Goal: Task Accomplishment & Management: Use online tool/utility

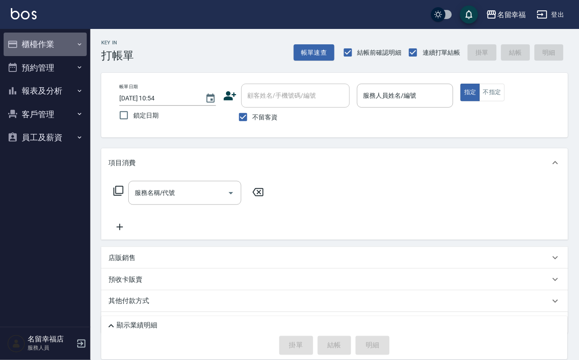
click at [32, 53] on button "櫃檯作業" at bounding box center [45, 45] width 83 height 24
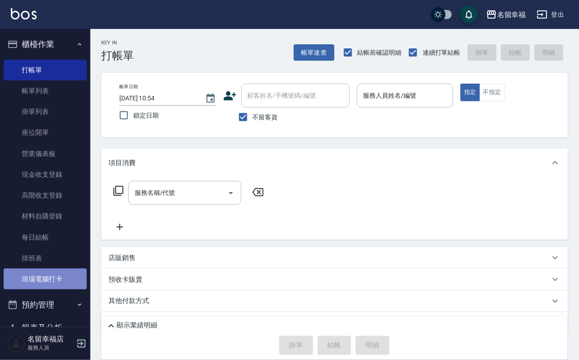
click at [58, 290] on link "現場電腦打卡" at bounding box center [45, 279] width 83 height 21
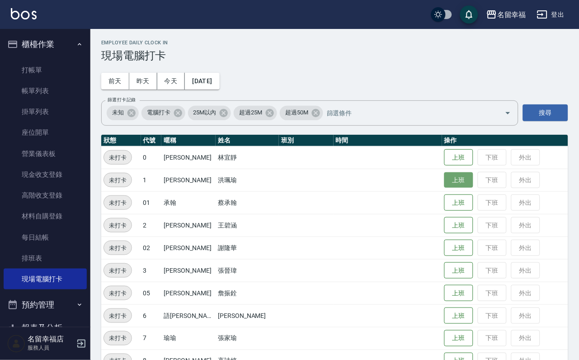
click at [451, 180] on button "上班" at bounding box center [459, 180] width 29 height 16
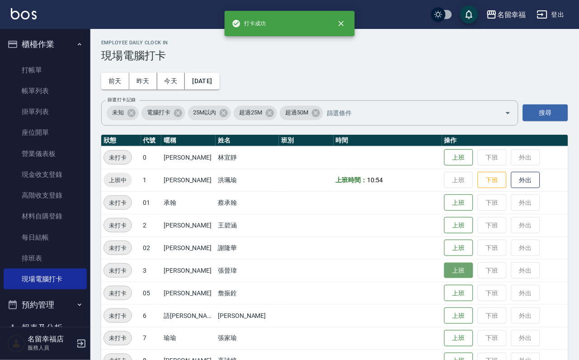
click at [458, 270] on button "上班" at bounding box center [459, 271] width 29 height 16
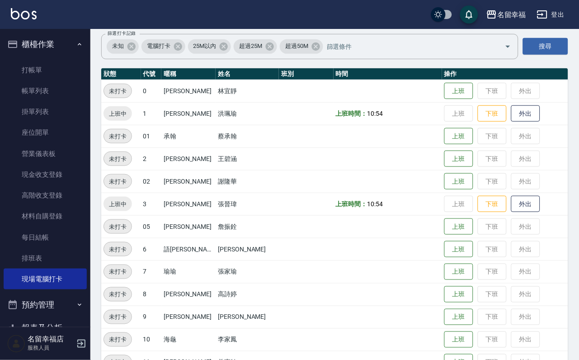
scroll to position [68, 0]
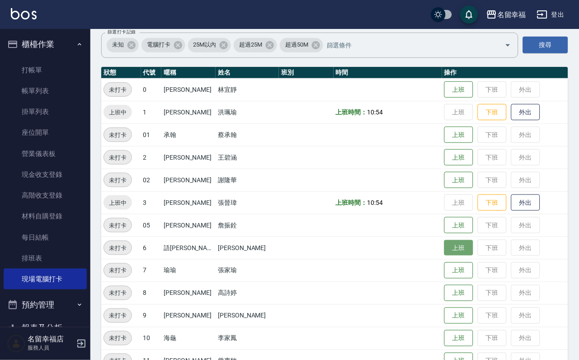
click at [457, 248] on button "上班" at bounding box center [459, 248] width 29 height 16
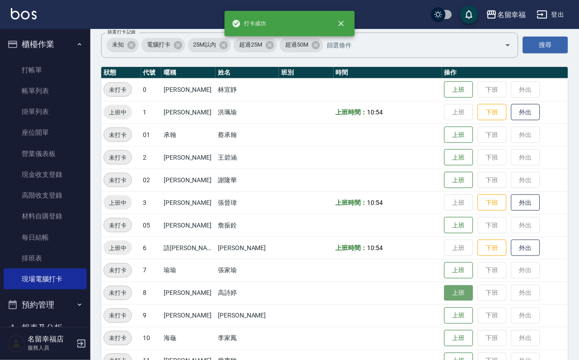
click at [449, 294] on button "上班" at bounding box center [459, 293] width 29 height 16
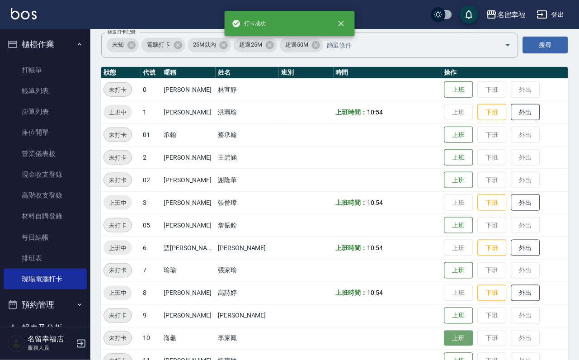
click at [456, 337] on button "上班" at bounding box center [459, 339] width 29 height 16
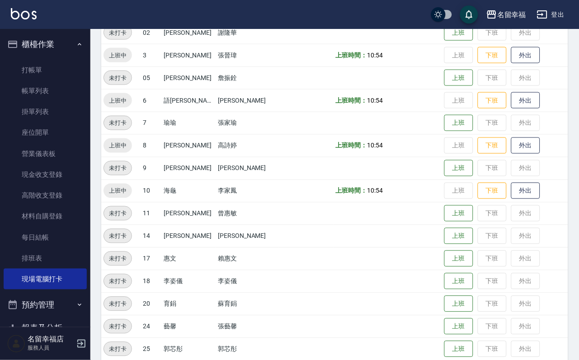
scroll to position [274, 0]
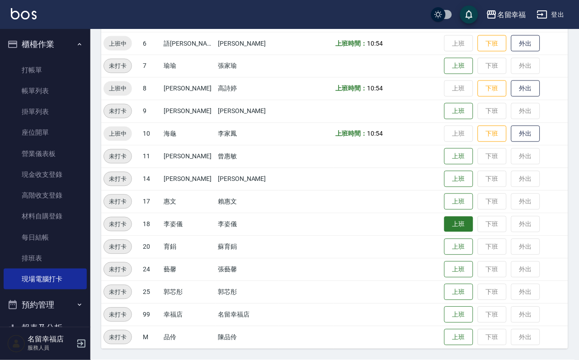
click at [462, 230] on button "上班" at bounding box center [459, 225] width 29 height 16
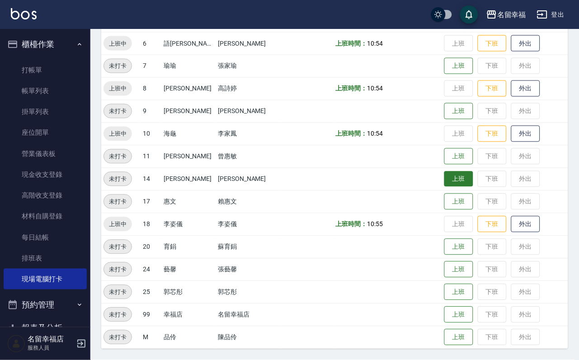
click at [451, 176] on button "上班" at bounding box center [459, 179] width 29 height 16
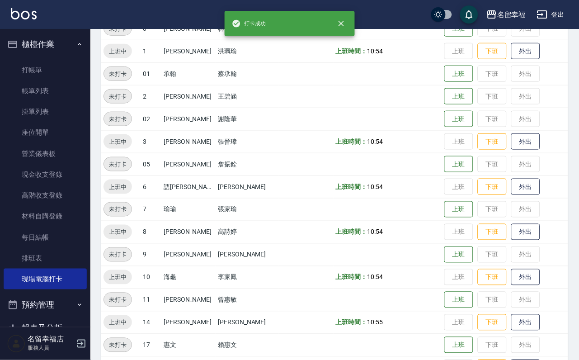
scroll to position [3, 0]
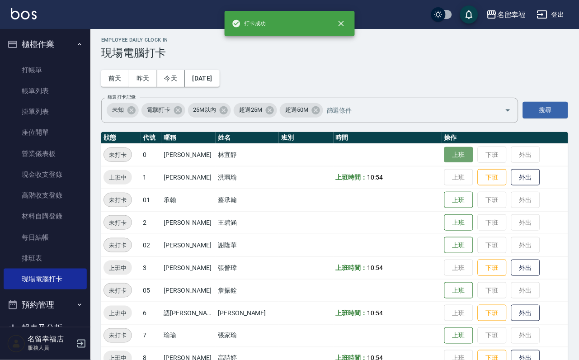
click at [461, 159] on button "上班" at bounding box center [459, 155] width 29 height 16
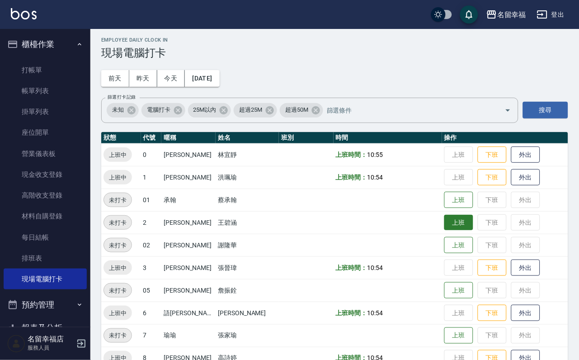
click at [445, 231] on button "上班" at bounding box center [459, 223] width 29 height 16
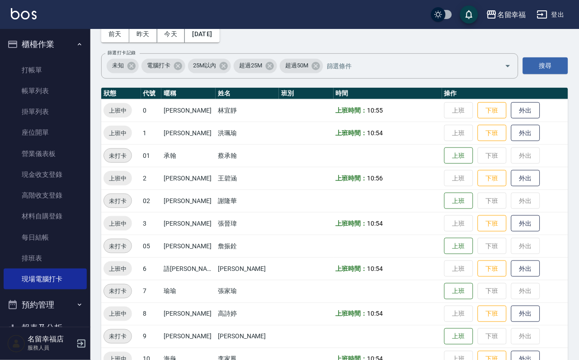
scroll to position [138, 0]
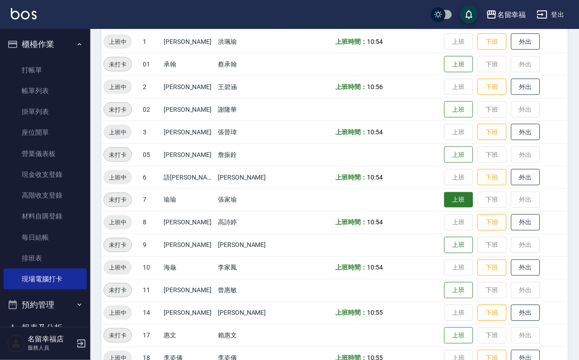
click at [459, 202] on button "上班" at bounding box center [459, 200] width 29 height 16
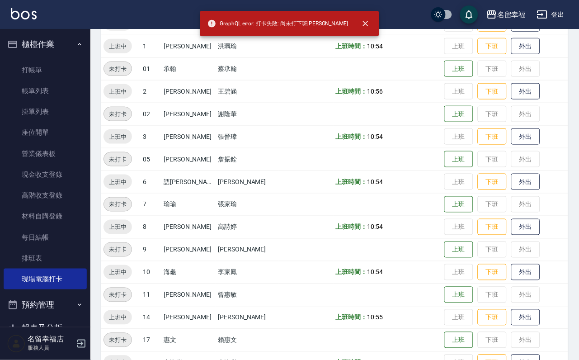
scroll to position [136, 0]
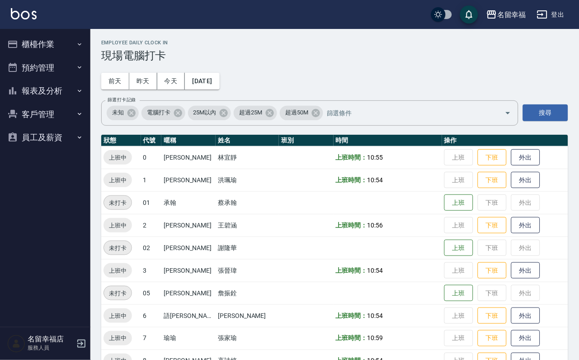
click at [47, 52] on button "櫃檯作業" at bounding box center [45, 45] width 83 height 24
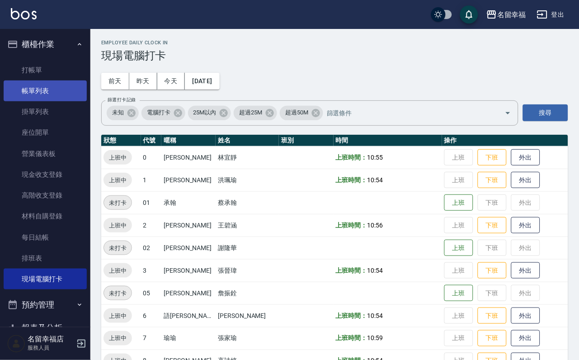
click at [55, 96] on link "帳單列表" at bounding box center [45, 91] width 83 height 21
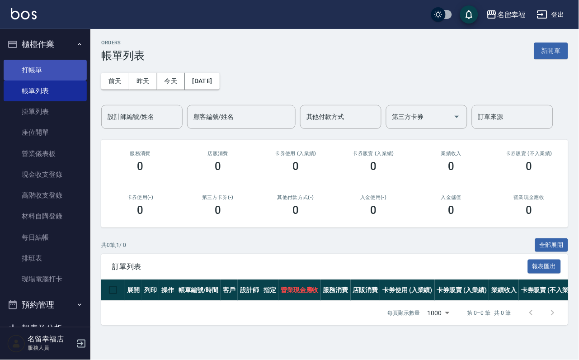
click at [28, 69] on link "打帳單" at bounding box center [45, 70] width 83 height 21
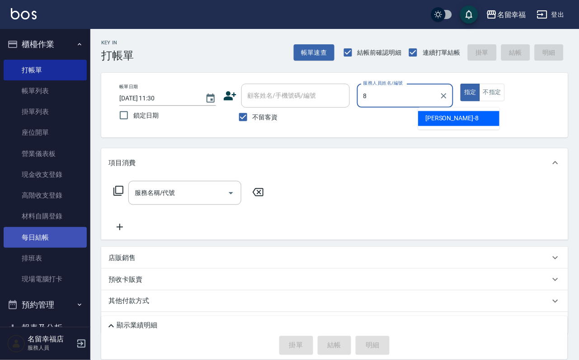
type input "[PERSON_NAME]-8"
type button "true"
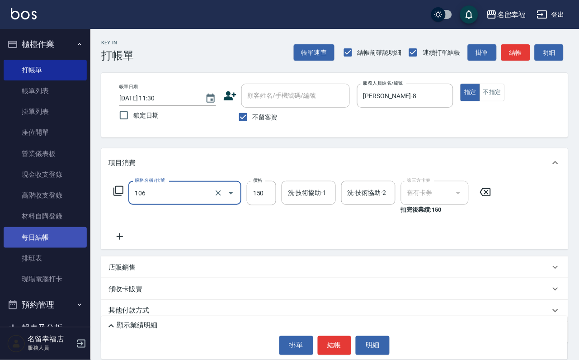
type input "洗髮券抵用(106)"
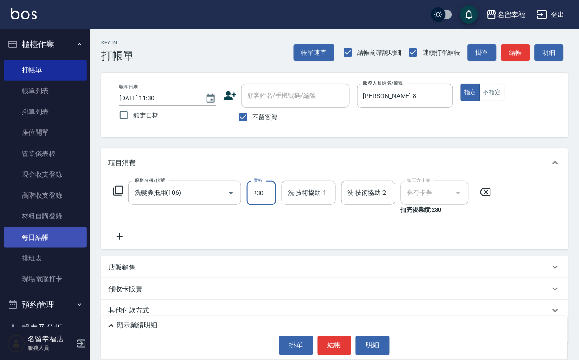
type input "230"
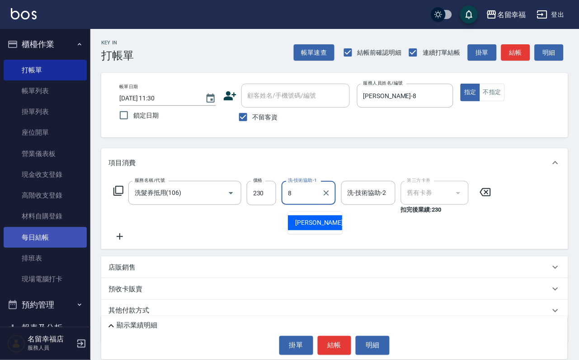
type input "[PERSON_NAME]-8"
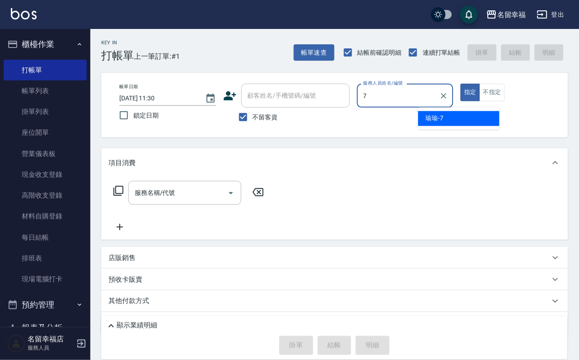
type input "[PERSON_NAME]-7"
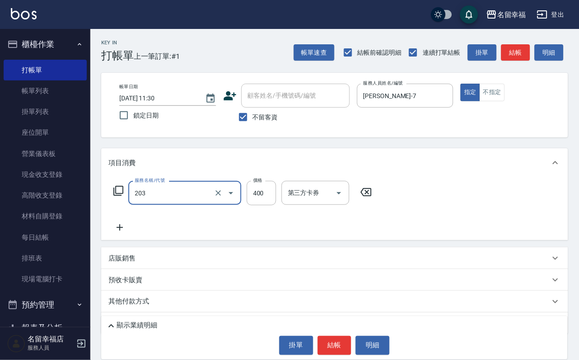
type input "指定單剪(203)"
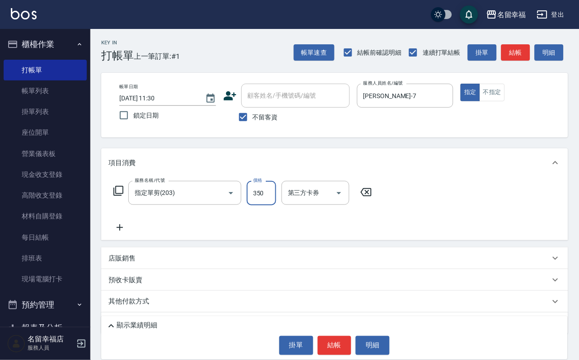
type input "350"
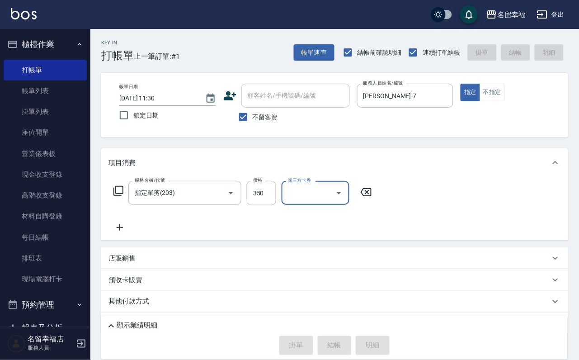
type input "[DATE] 11:43"
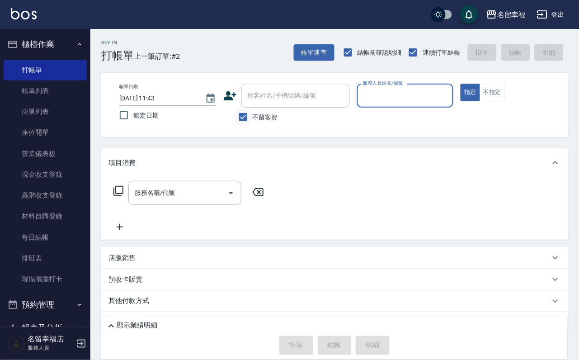
drag, startPoint x: 233, startPoint y: 120, endPoint x: 238, endPoint y: 118, distance: 6.3
click at [234, 120] on input "不留客資" at bounding box center [243, 117] width 19 height 19
checkbox input "false"
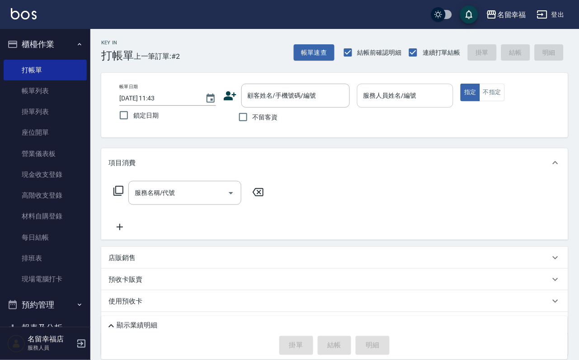
click at [441, 102] on input "服務人員姓名/編號" at bounding box center [405, 96] width 89 height 16
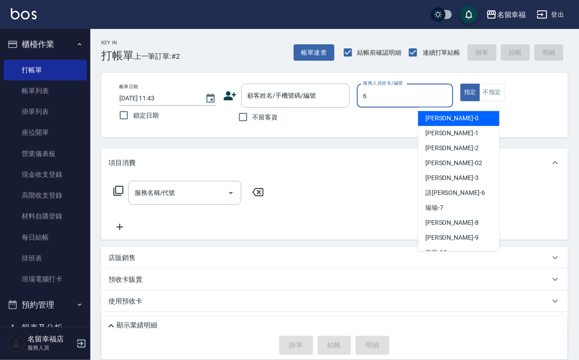
type input "語[PERSON_NAME]-6"
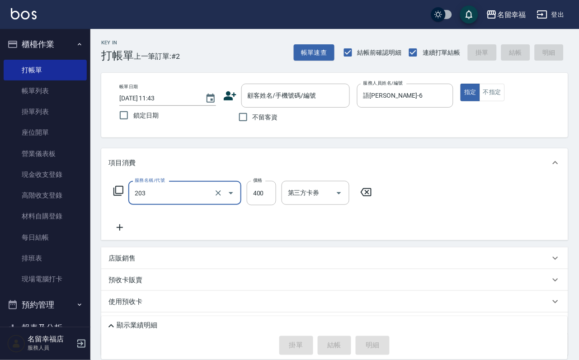
type input "指定單剪(203)"
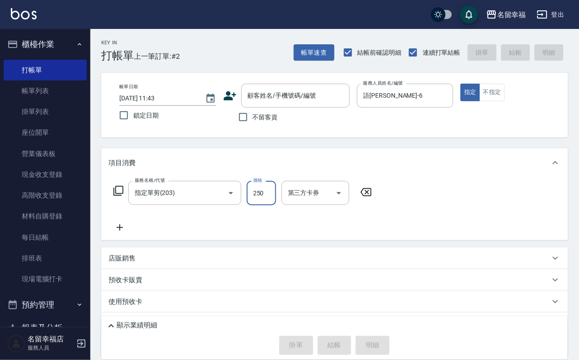
type input "250"
click at [242, 121] on input "不留客資" at bounding box center [243, 117] width 19 height 19
checkbox input "true"
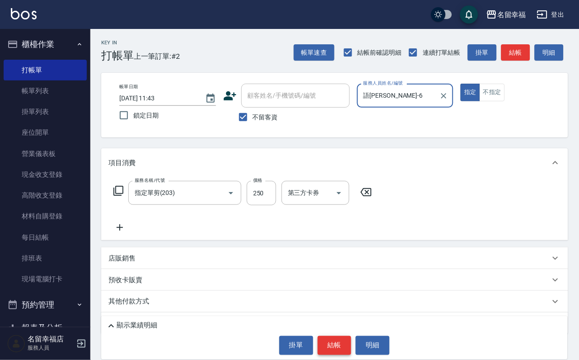
click at [338, 343] on button "結帳" at bounding box center [335, 345] width 34 height 19
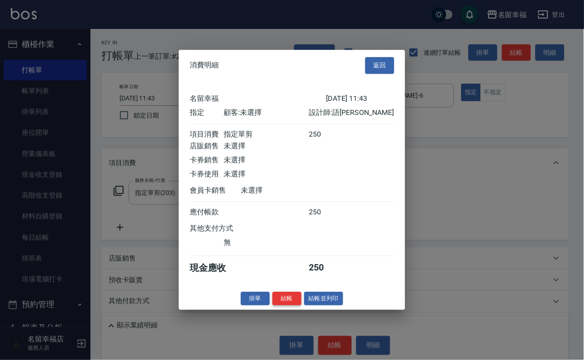
scroll to position [112, 0]
click at [276, 306] on button "結帳" at bounding box center [286, 299] width 29 height 14
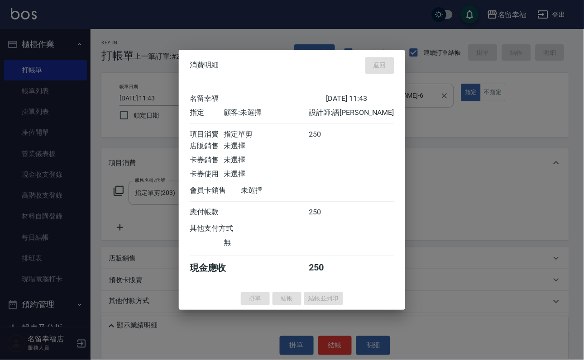
type input "[DATE] 12:08"
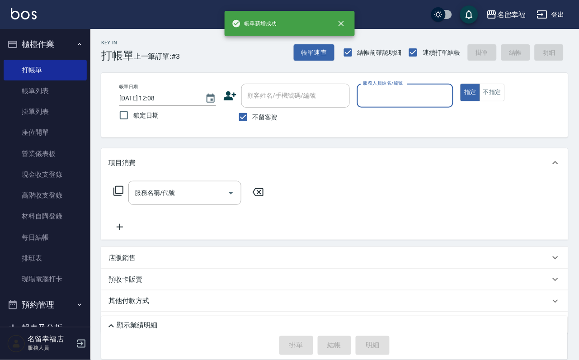
drag, startPoint x: 469, startPoint y: 96, endPoint x: 463, endPoint y: 96, distance: 5.9
click at [450, 96] on input "服務人員姓名/編號" at bounding box center [405, 96] width 89 height 16
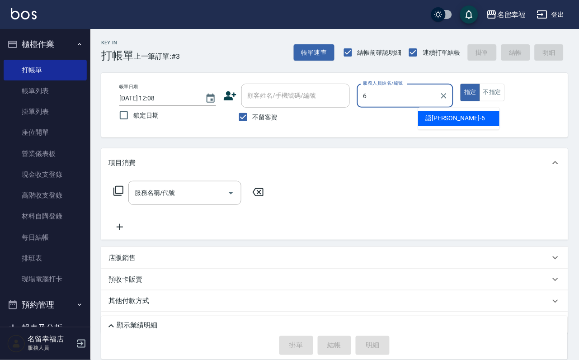
type input "語[PERSON_NAME]-6"
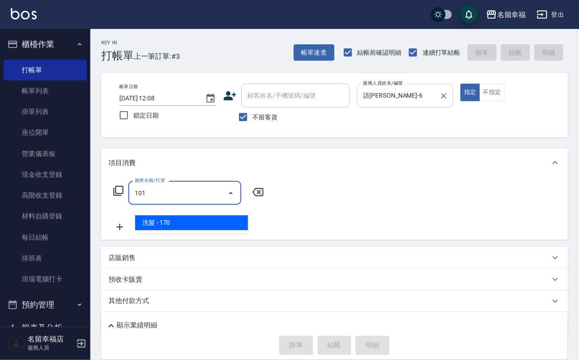
type input "洗髮(101)"
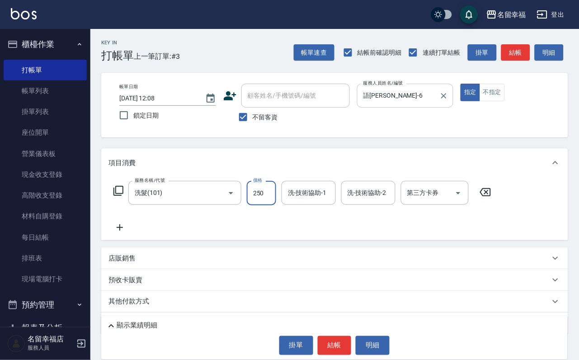
type input "250"
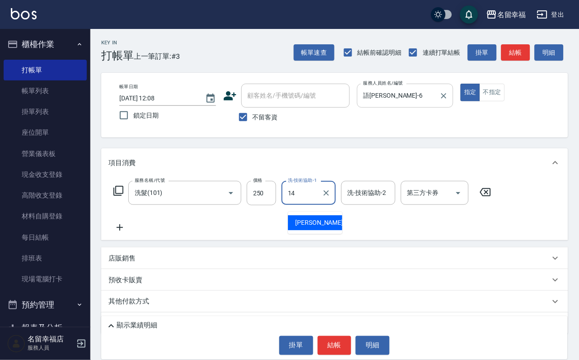
type input "[PERSON_NAME]-14"
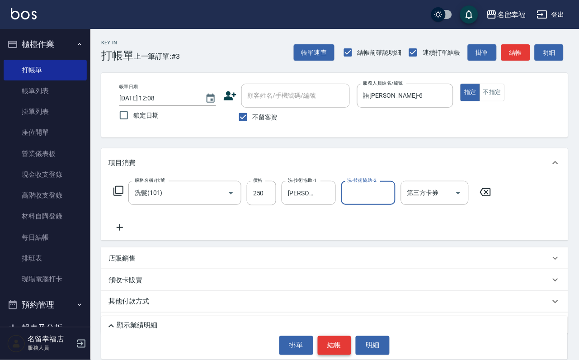
click at [344, 348] on button "結帳" at bounding box center [335, 345] width 34 height 19
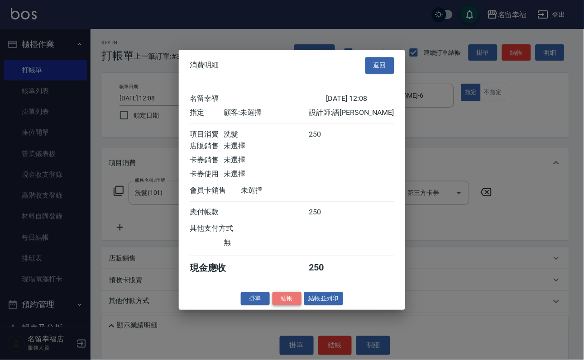
click at [276, 306] on button "結帳" at bounding box center [286, 299] width 29 height 14
type input "[DATE] 12:09"
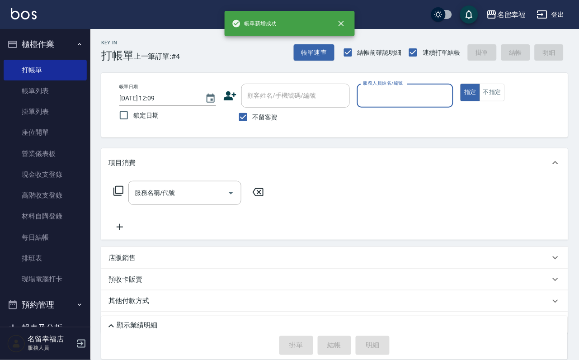
click at [450, 102] on input "服務人員姓名/編號" at bounding box center [405, 96] width 89 height 16
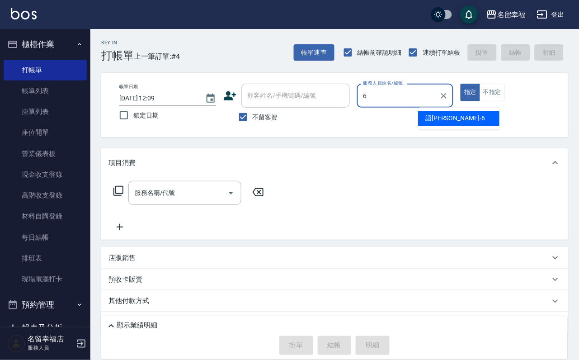
type input "語[PERSON_NAME]-6"
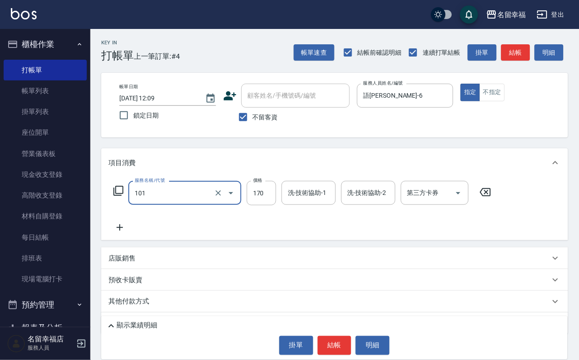
type input "洗髮(101)"
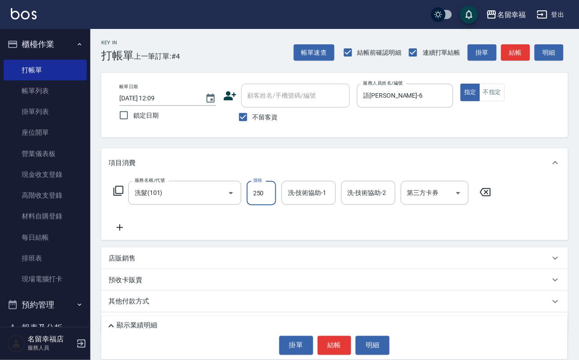
type input "250"
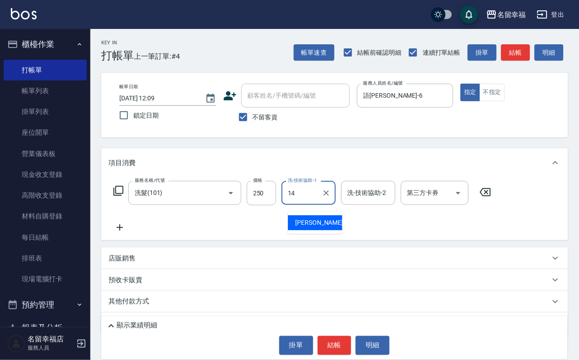
type input "[PERSON_NAME]-14"
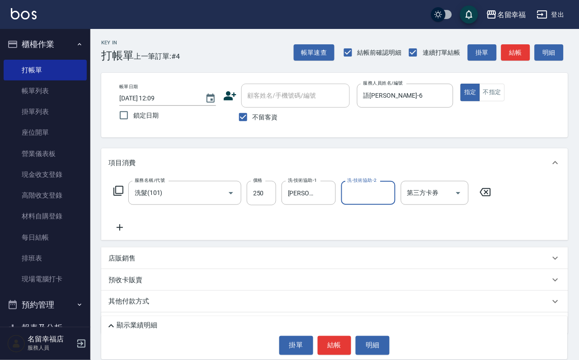
click at [120, 196] on icon at bounding box center [118, 190] width 11 height 11
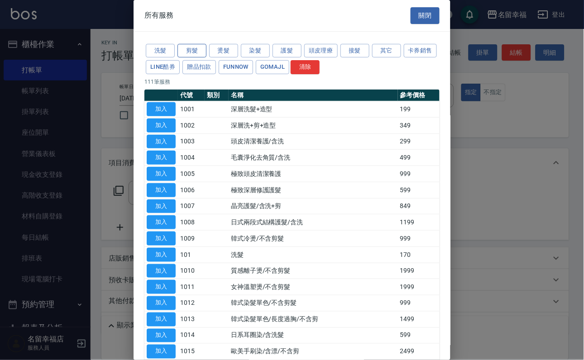
click at [196, 54] on button "剪髮" at bounding box center [191, 51] width 29 height 14
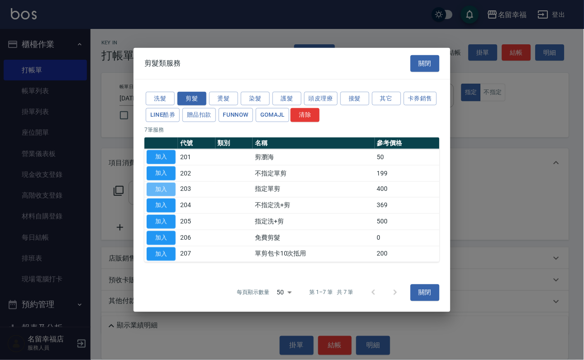
click at [170, 194] on button "加入" at bounding box center [161, 189] width 29 height 14
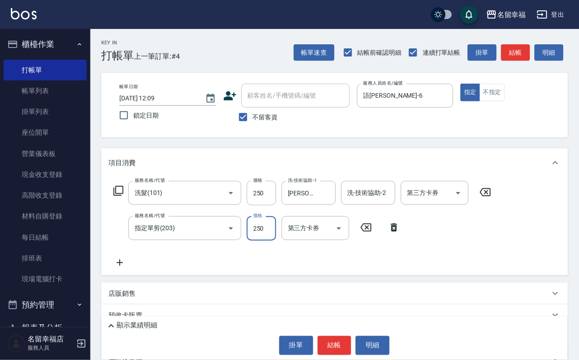
type input "250"
click at [339, 340] on button "結帳" at bounding box center [335, 345] width 34 height 19
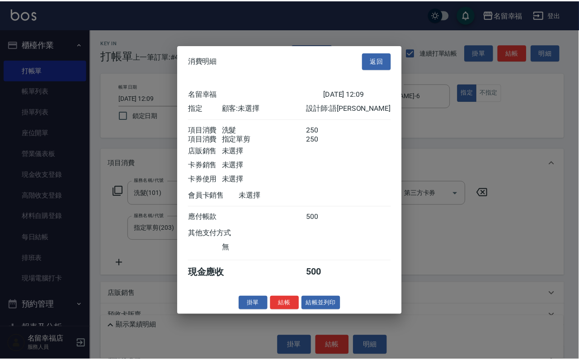
scroll to position [146, 0]
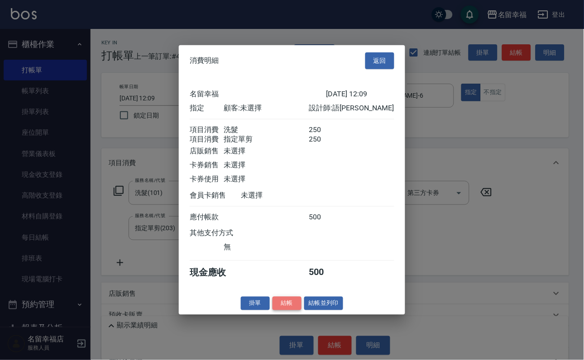
click at [277, 310] on button "結帳" at bounding box center [286, 303] width 29 height 14
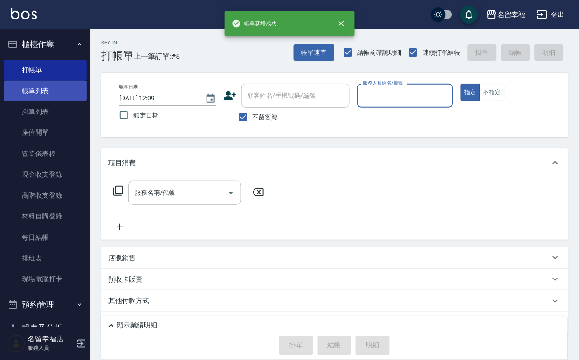
drag, startPoint x: 40, startPoint y: 97, endPoint x: 57, endPoint y: 94, distance: 16.7
click at [40, 97] on link "帳單列表" at bounding box center [45, 91] width 83 height 21
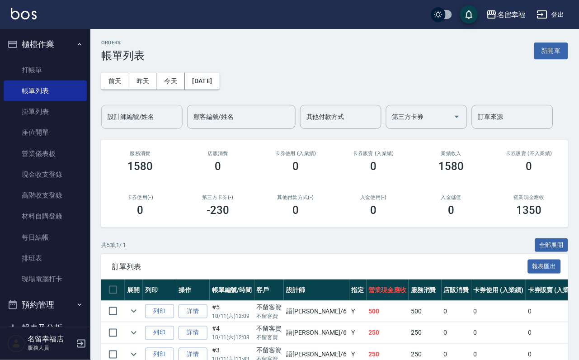
click at [148, 121] on input "設計師編號/姓名" at bounding box center [141, 117] width 73 height 16
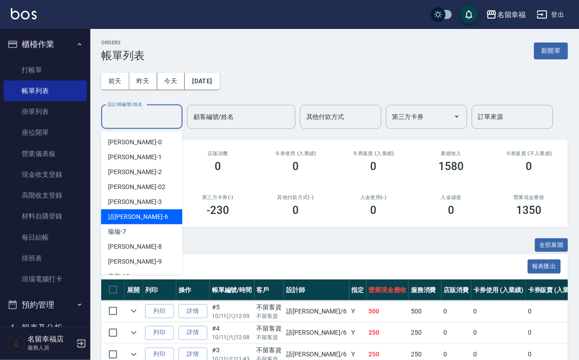
drag, startPoint x: 154, startPoint y: 228, endPoint x: 161, endPoint y: 217, distance: 12.8
click at [161, 217] on ul "[PERSON_NAME] -0 [PERSON_NAME] -1 [PERSON_NAME] -2 隆華 -02 [PERSON_NAME] -3 語[PE…" at bounding box center [141, 203] width 81 height 144
click at [161, 217] on div "語[PERSON_NAME] -6" at bounding box center [141, 216] width 81 height 15
type input "語[PERSON_NAME]-6"
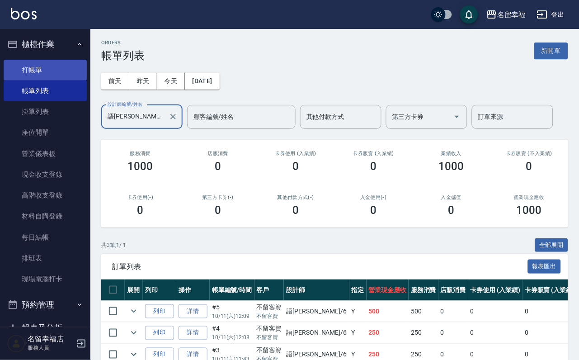
click at [60, 67] on link "打帳單" at bounding box center [45, 70] width 83 height 21
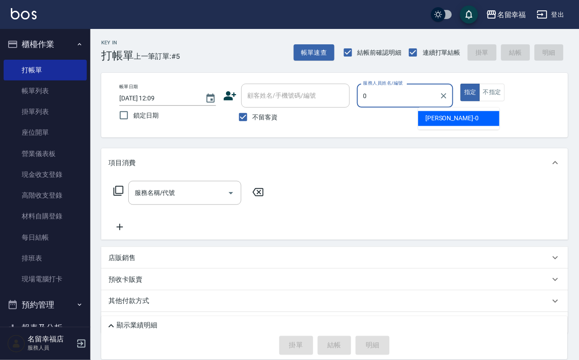
type input "小靜-0"
type button "true"
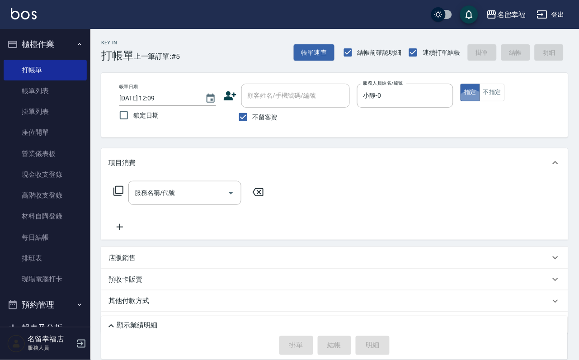
click at [124, 196] on icon at bounding box center [118, 190] width 11 height 11
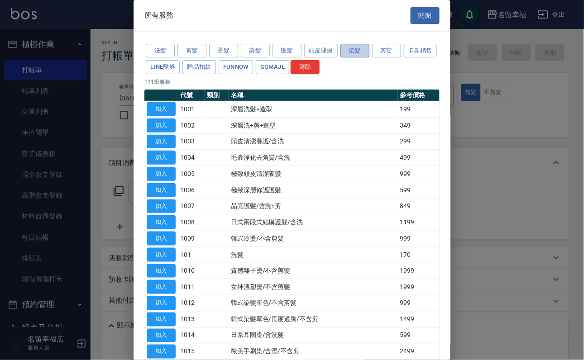
click at [369, 50] on button "接髮" at bounding box center [354, 51] width 29 height 14
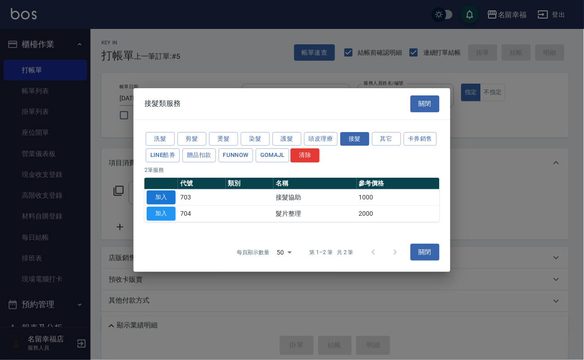
click at [163, 201] on button "加入" at bounding box center [161, 197] width 29 height 14
type input "接髮協助(703)"
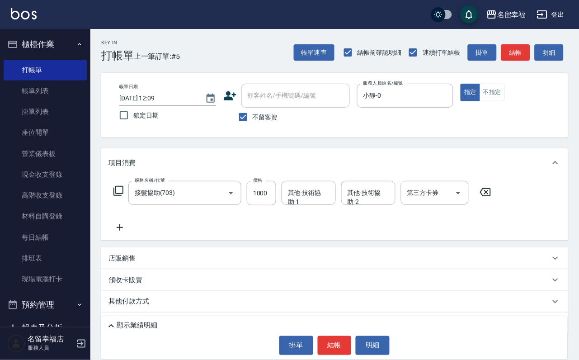
click at [285, 194] on div "服務名稱/代號 接髮協助(703) 服務名稱/代號 價格 1000 價格 其他-技術協助-1 其他-技術協助-1 其他-技術協助-2 其他-技術協助-2 第三…" at bounding box center [303, 193] width 389 height 24
drag, startPoint x: 279, startPoint y: 193, endPoint x: 270, endPoint y: 201, distance: 11.9
click at [276, 193] on input "1000" at bounding box center [261, 193] width 29 height 24
type input "1800"
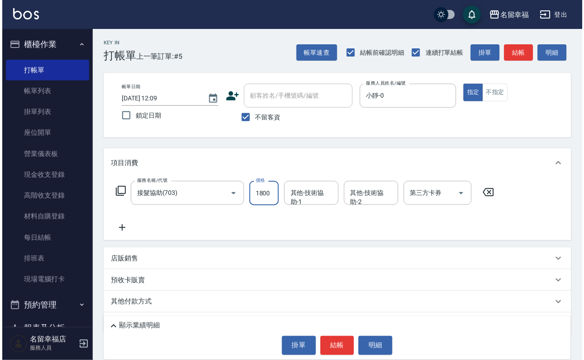
scroll to position [0, 0]
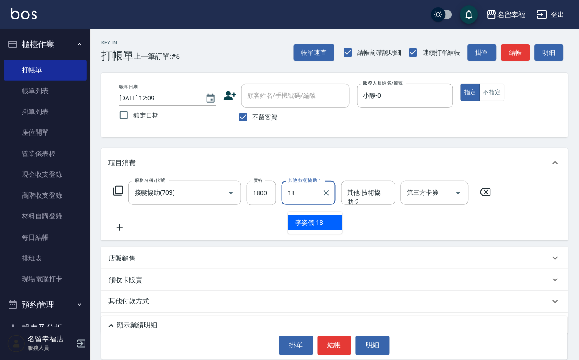
type input "[PERSON_NAME]-18"
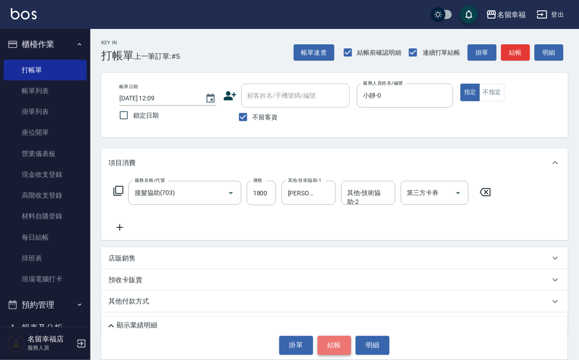
click at [332, 336] on button "結帳" at bounding box center [335, 345] width 34 height 19
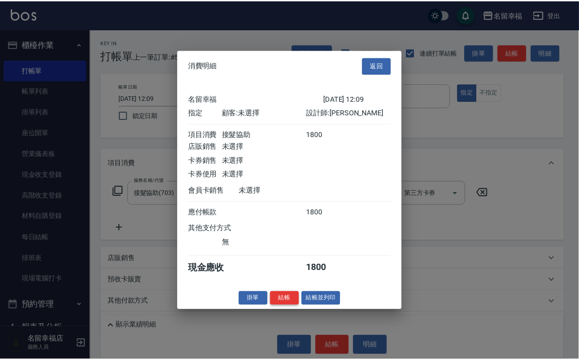
scroll to position [112, 0]
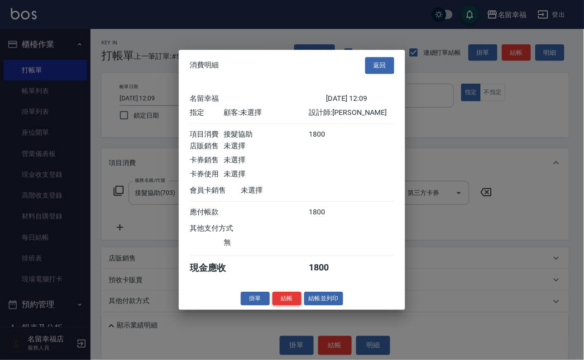
click at [279, 306] on button "結帳" at bounding box center [286, 299] width 29 height 14
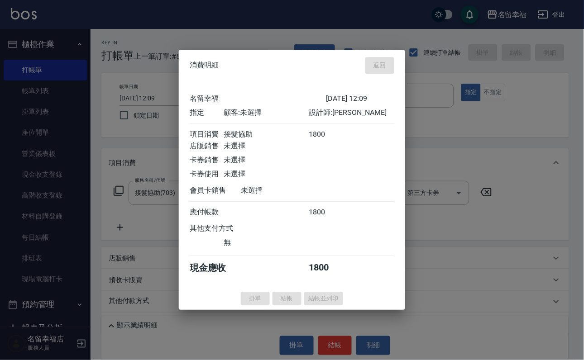
type input "[DATE] 12:10"
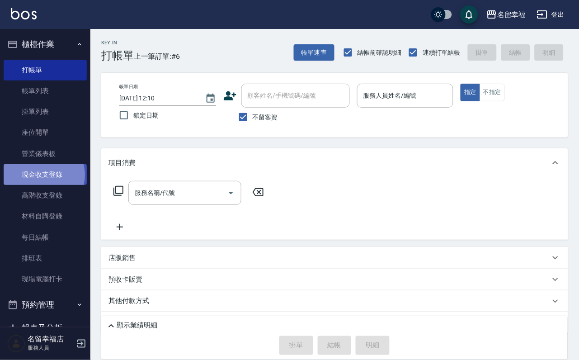
click at [43, 185] on link "現金收支登錄" at bounding box center [45, 174] width 83 height 21
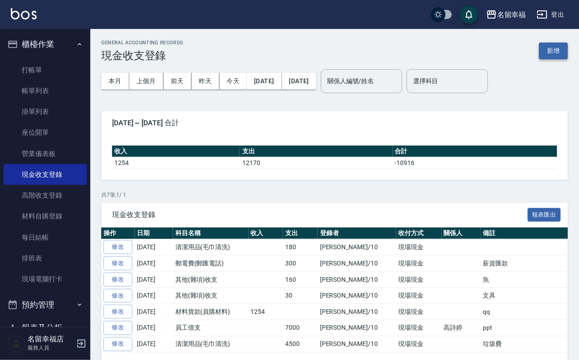
click at [558, 50] on button "新增" at bounding box center [554, 51] width 29 height 17
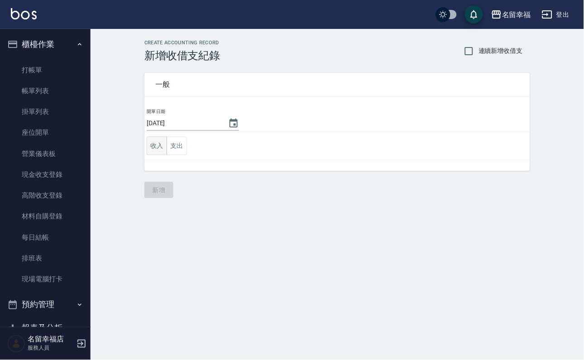
click at [160, 155] on button "收入" at bounding box center [157, 146] width 20 height 19
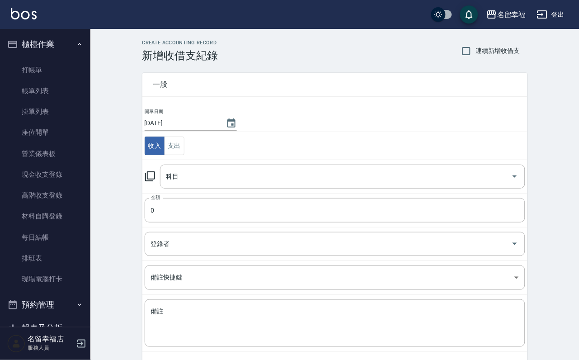
click at [151, 182] on icon at bounding box center [150, 176] width 11 height 11
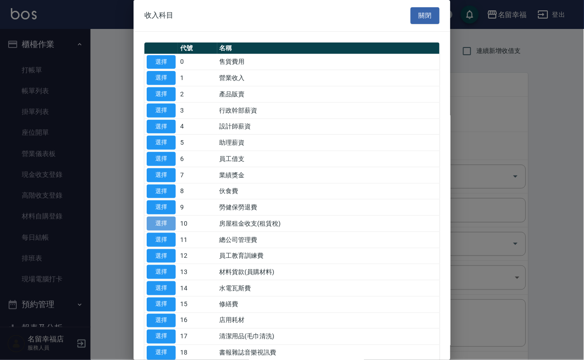
click at [159, 231] on button "選擇" at bounding box center [161, 224] width 29 height 14
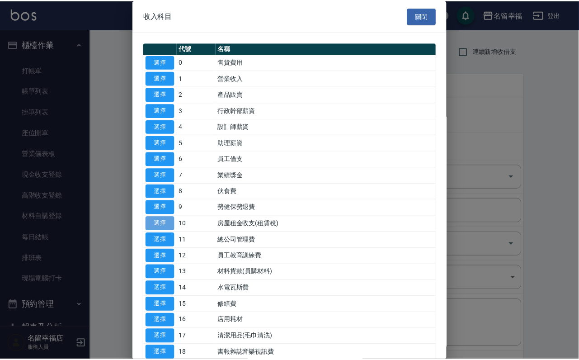
type input "10 房屋租金收支(租賃稅)"
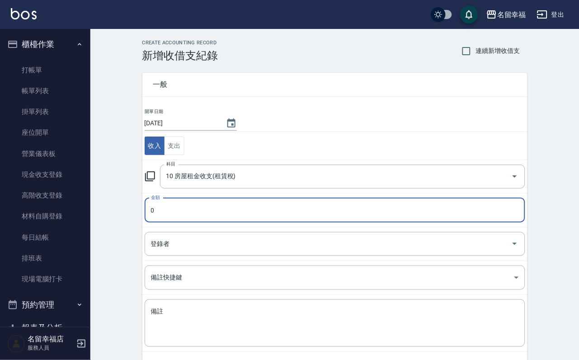
click at [166, 222] on input "0" at bounding box center [335, 210] width 381 height 24
type input "3000"
click at [173, 252] on input "登錄者" at bounding box center [328, 244] width 359 height 16
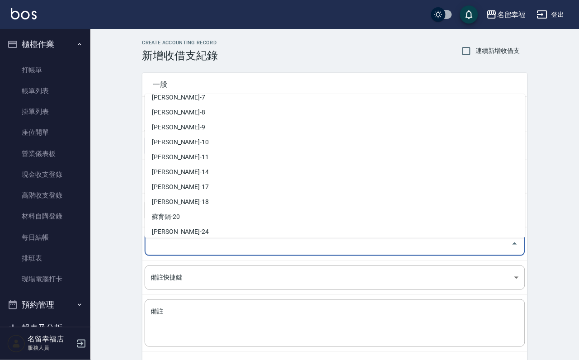
scroll to position [136, 0]
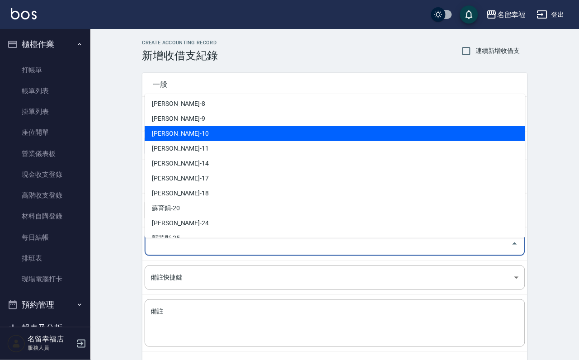
click at [184, 133] on li "[PERSON_NAME]-10" at bounding box center [335, 133] width 381 height 15
type input "[PERSON_NAME]-10"
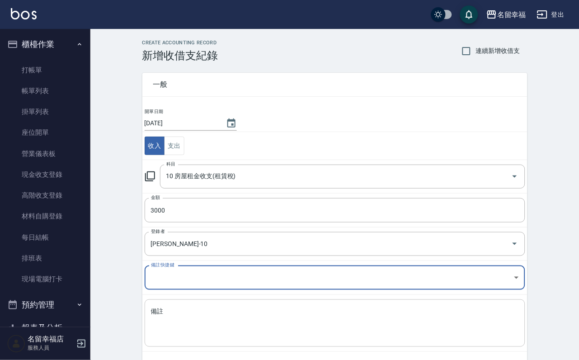
click at [190, 325] on textarea "備註" at bounding box center [335, 323] width 368 height 33
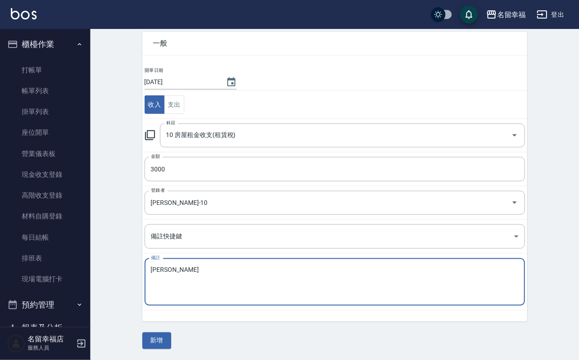
scroll to position [49, 0]
type textarea "[PERSON_NAME]"
click at [167, 342] on button "新增" at bounding box center [156, 340] width 29 height 17
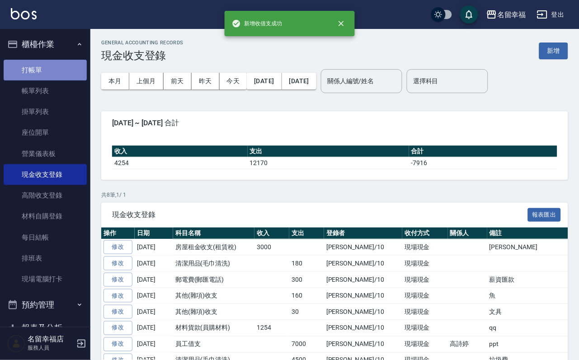
click at [61, 72] on link "打帳單" at bounding box center [45, 70] width 83 height 21
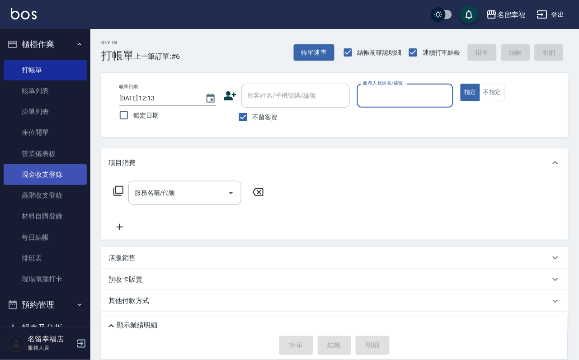
click at [49, 184] on link "現金收支登錄" at bounding box center [45, 174] width 83 height 21
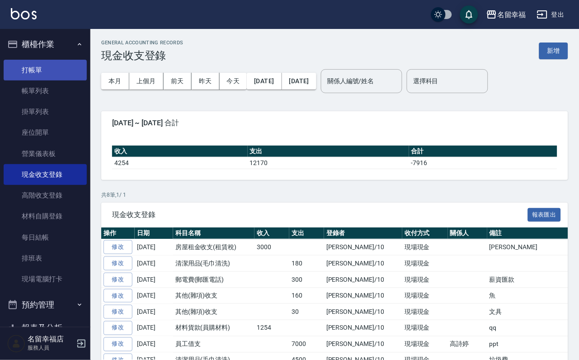
click at [31, 72] on link "打帳單" at bounding box center [45, 70] width 83 height 21
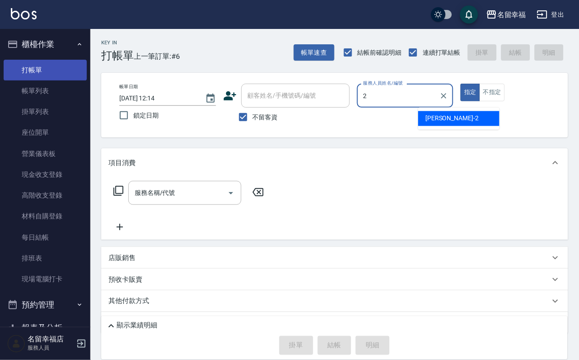
type input "碧涵-2"
type button "true"
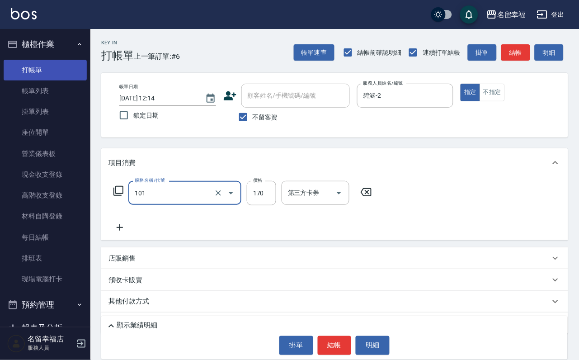
type input "洗髮(101)"
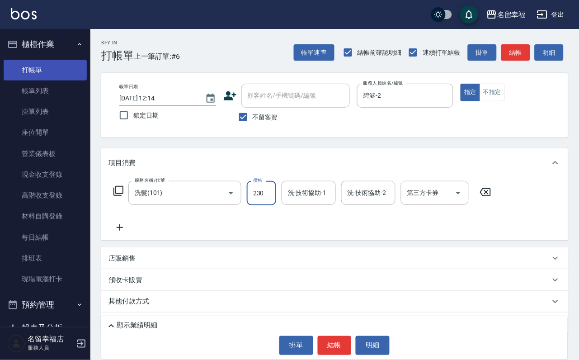
type input "230"
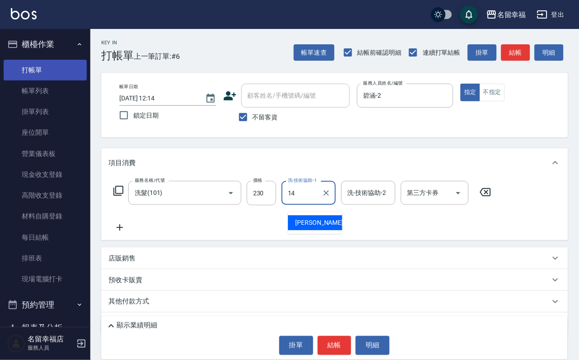
type input "[PERSON_NAME]-14"
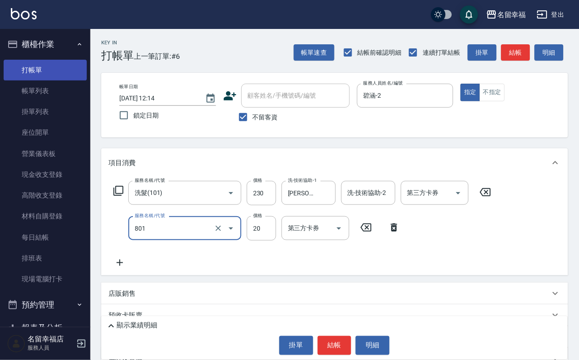
type input "潤絲(801)"
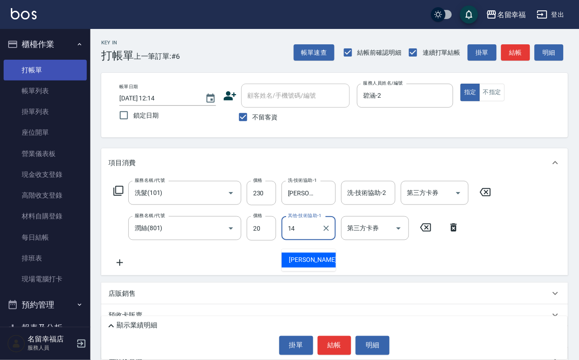
type input "[PERSON_NAME]-14"
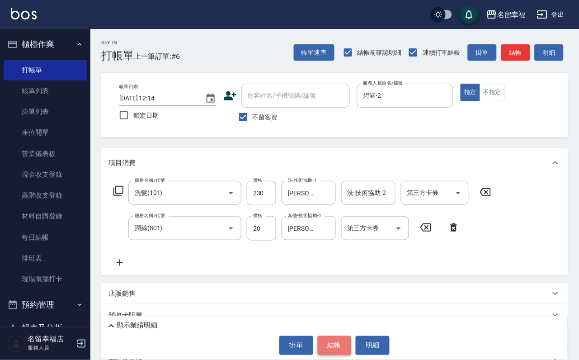
click at [347, 338] on button "結帳" at bounding box center [335, 345] width 34 height 19
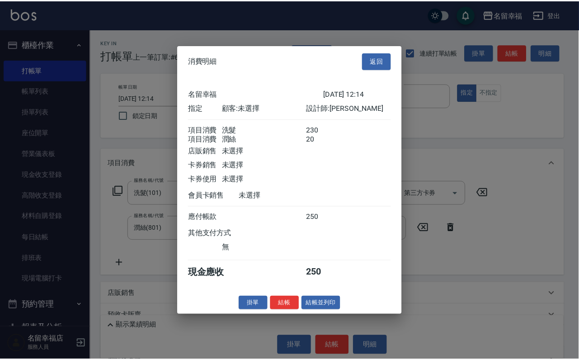
scroll to position [146, 0]
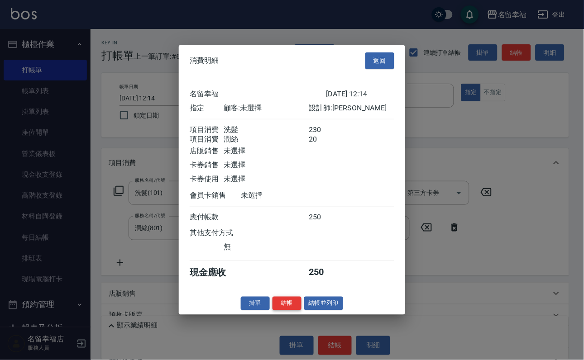
click at [276, 310] on button "結帳" at bounding box center [286, 303] width 29 height 14
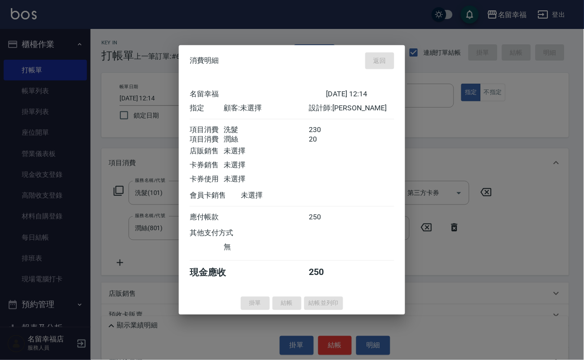
type input "[DATE] 12:34"
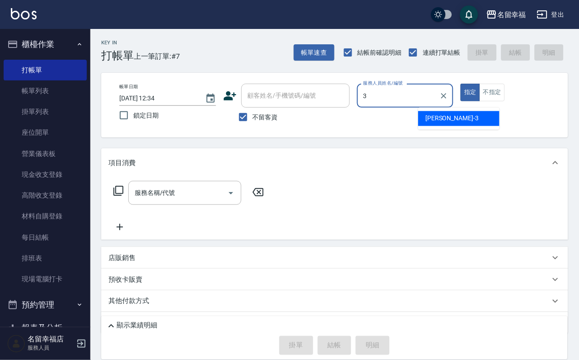
type input "[PERSON_NAME]-3"
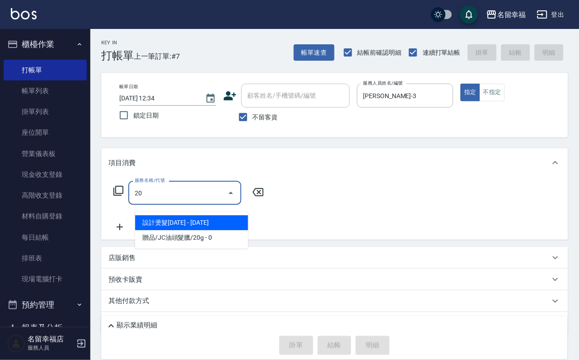
type input "設計燙髮2000(306)"
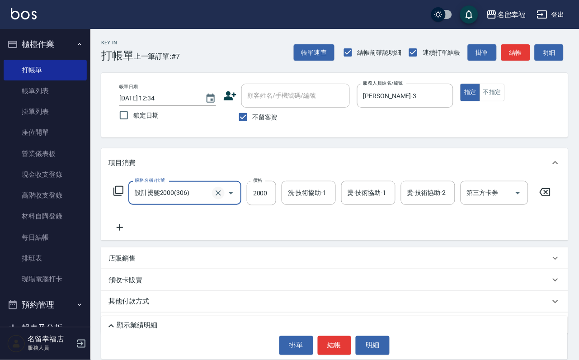
click at [215, 198] on icon "Clear" at bounding box center [218, 193] width 9 height 9
click at [191, 201] on input "服務名稱/代號" at bounding box center [173, 193] width 80 height 16
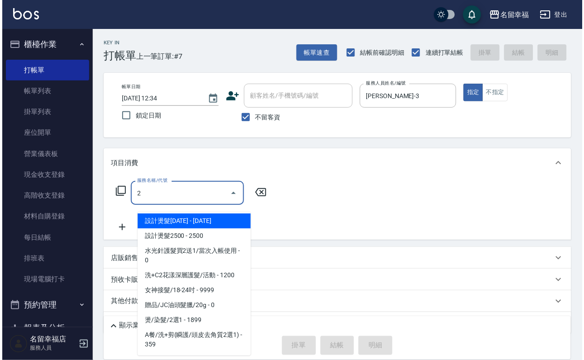
scroll to position [0, 0]
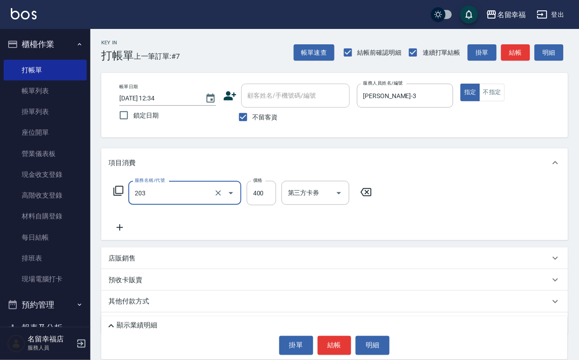
type input "指定單剪(203)"
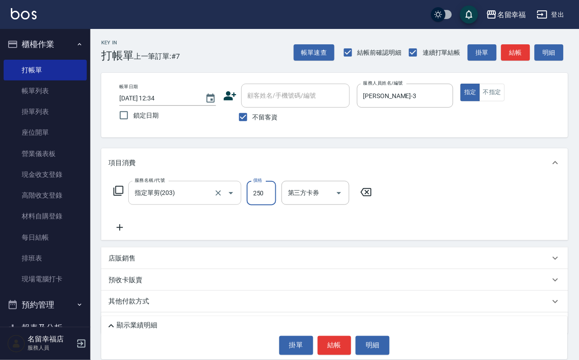
type input "250"
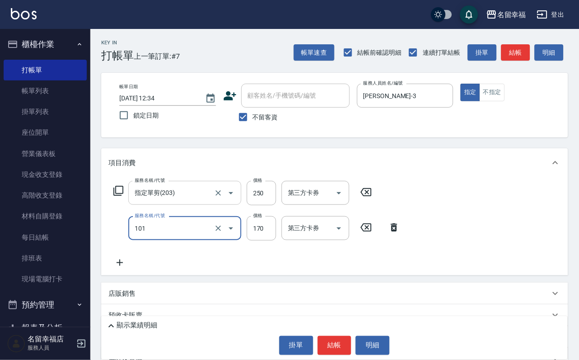
type input "2"
type input "洗髮(101)"
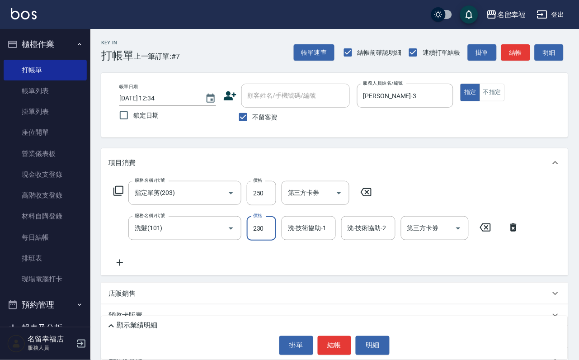
type input "230"
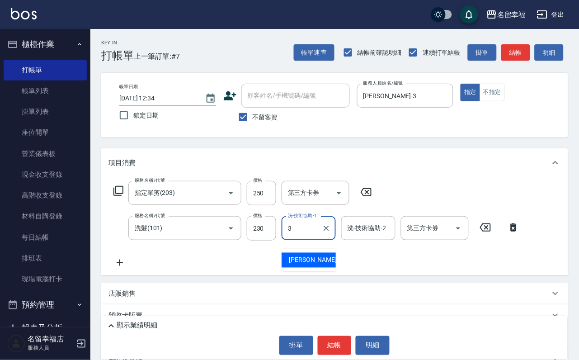
type input "[PERSON_NAME]-3"
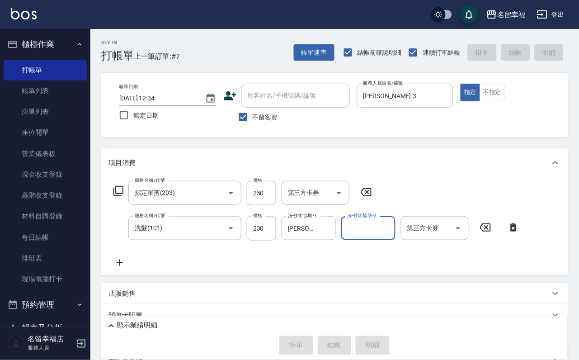
type input "[DATE] 12:46"
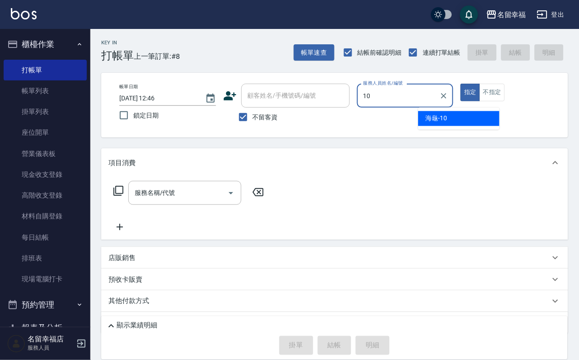
type input "海龜-10"
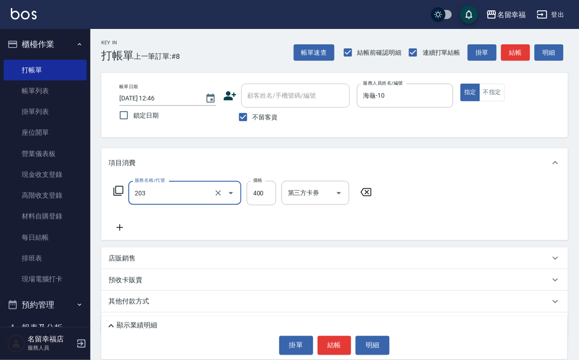
type input "指定單剪(203)"
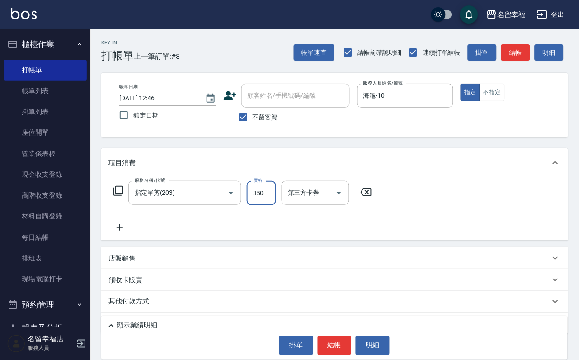
type input "350"
click at [339, 339] on button "結帳" at bounding box center [335, 345] width 34 height 19
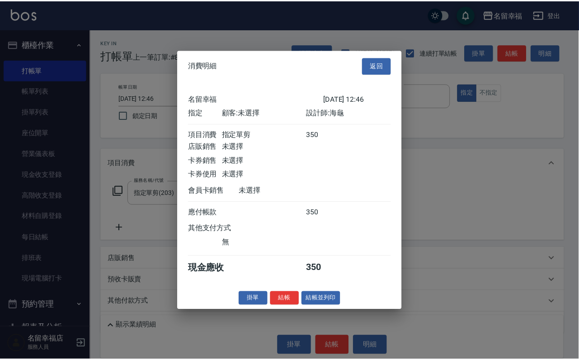
scroll to position [112, 0]
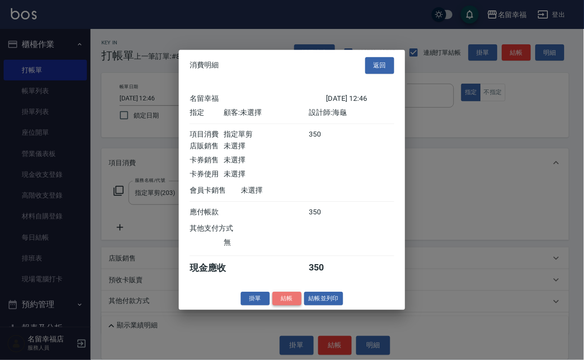
click at [275, 306] on button "結帳" at bounding box center [286, 299] width 29 height 14
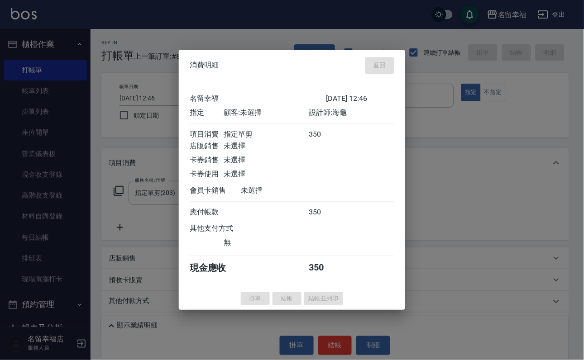
type input "[DATE] 12:52"
